Goal: Entertainment & Leisure: Consume media (video, audio)

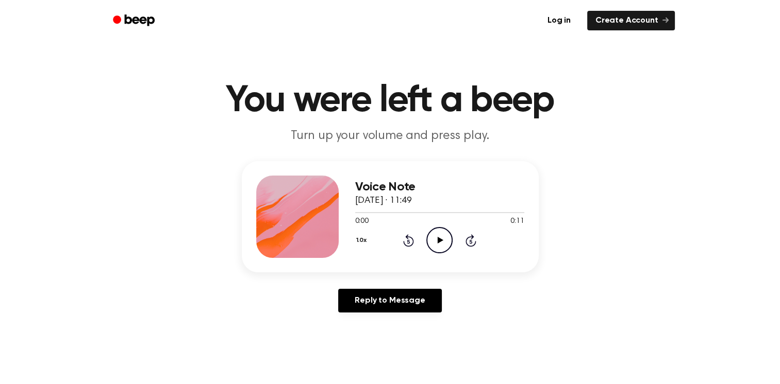
click at [435, 238] on icon "Play Audio" at bounding box center [439, 240] width 26 height 26
click at [438, 241] on icon at bounding box center [441, 240] width 6 height 7
click at [433, 241] on icon "Play Audio" at bounding box center [439, 240] width 26 height 26
